Goal: Task Accomplishment & Management: Manage account settings

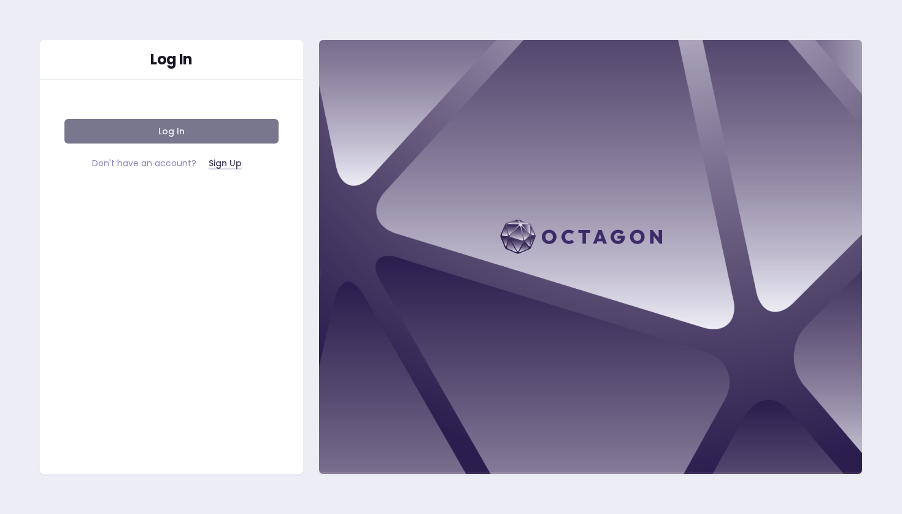
click at [207, 134] on button "Log In" at bounding box center [171, 131] width 214 height 25
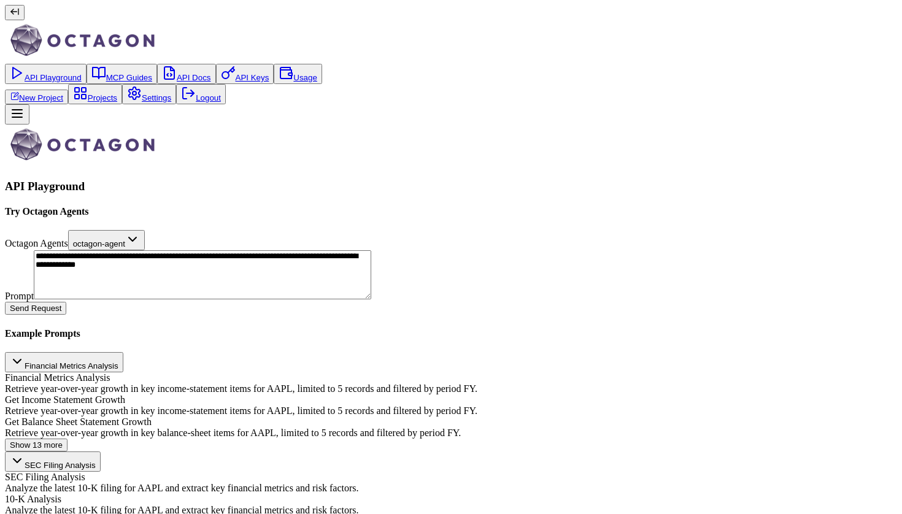
click at [181, 102] on link "Logout" at bounding box center [201, 97] width 40 height 9
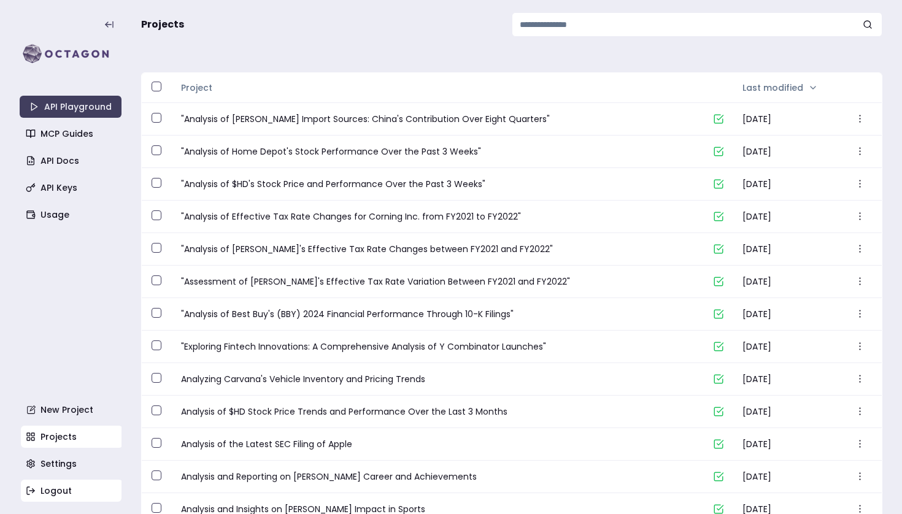
click at [84, 494] on link "Logout" at bounding box center [72, 491] width 102 height 22
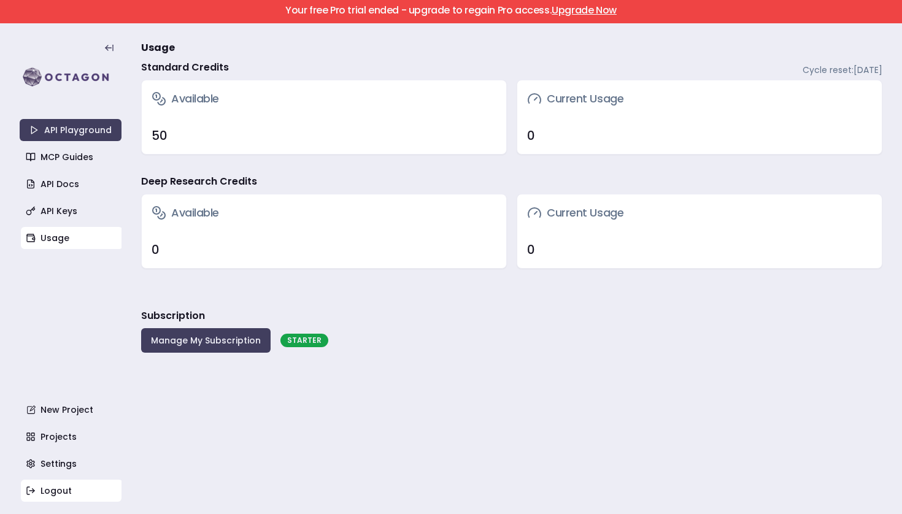
click at [66, 490] on link "Logout" at bounding box center [72, 491] width 102 height 22
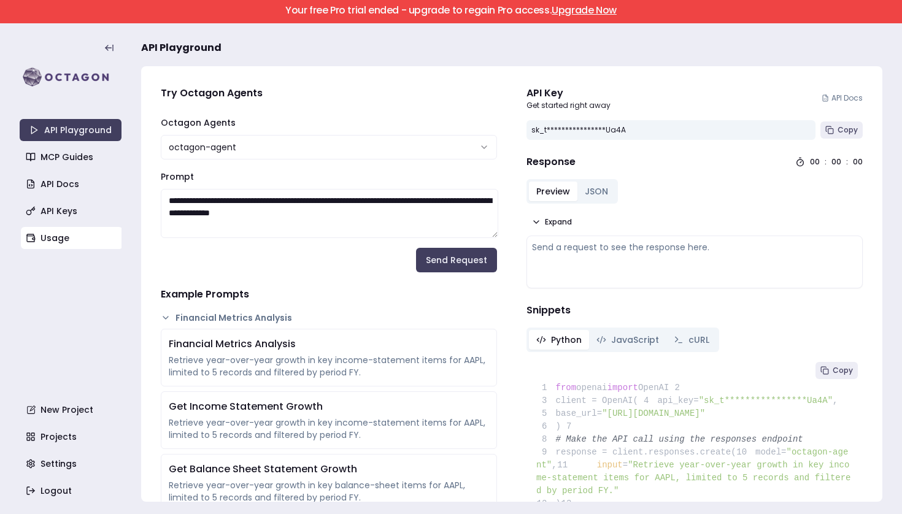
click at [83, 236] on link "Usage" at bounding box center [72, 238] width 102 height 22
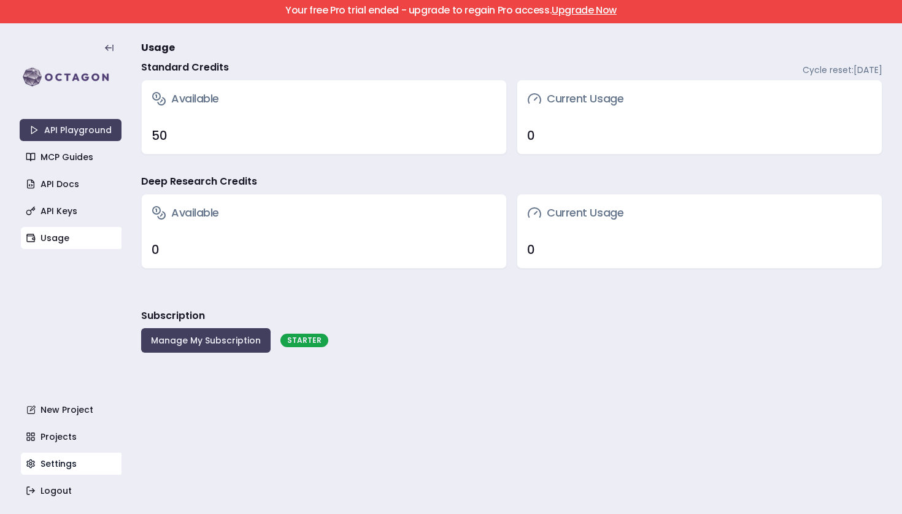
click at [56, 461] on link "Settings" at bounding box center [72, 464] width 102 height 22
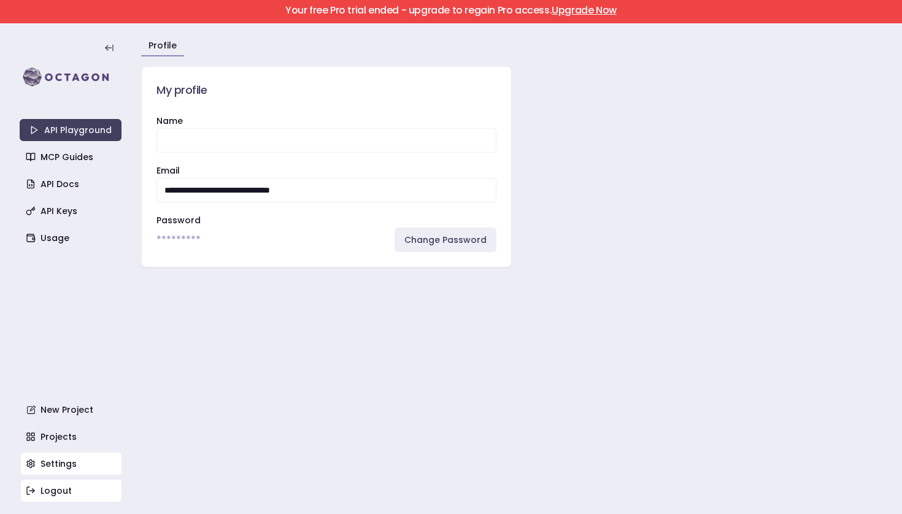
click at [77, 485] on link "Logout" at bounding box center [72, 491] width 102 height 22
